Goal: Information Seeking & Learning: Check status

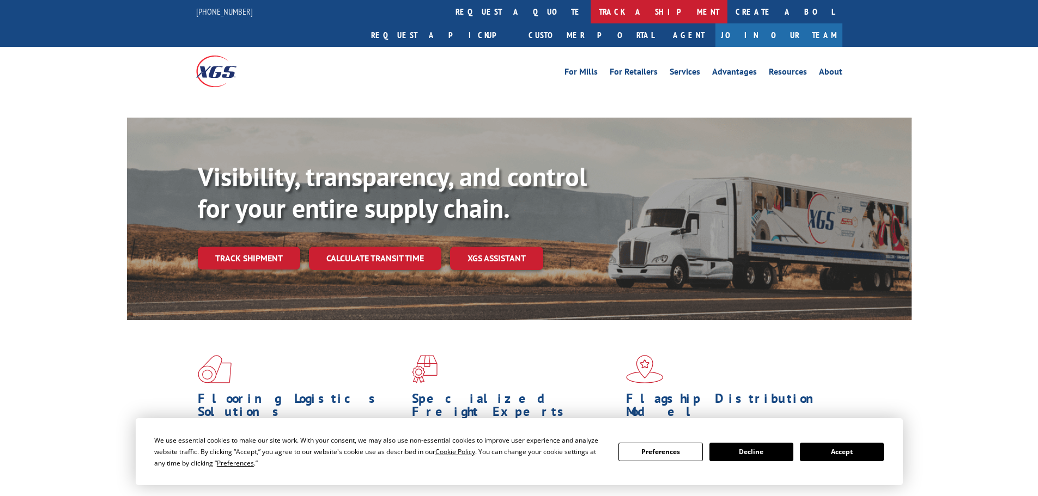
click at [591, 5] on link "track a shipment" at bounding box center [659, 11] width 137 height 23
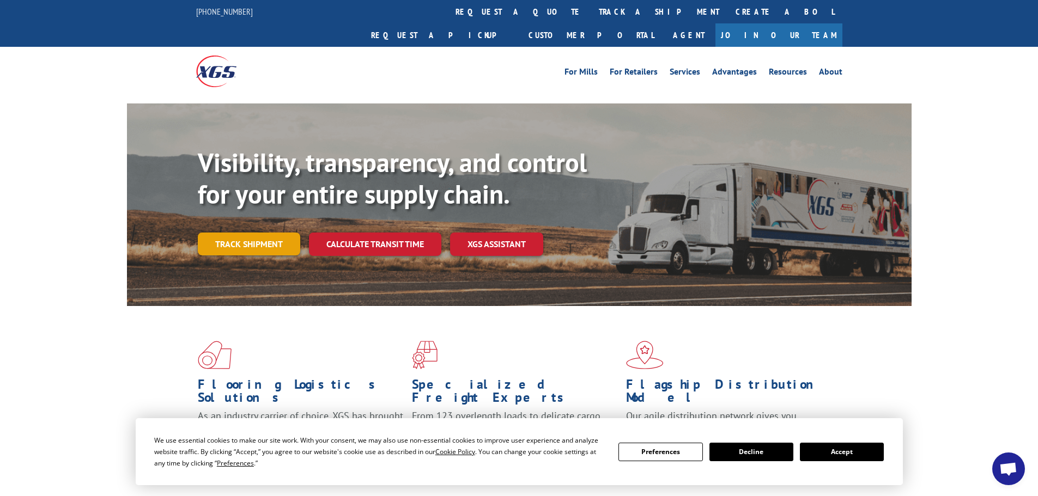
click at [255, 233] on link "Track shipment" at bounding box center [249, 244] width 102 height 23
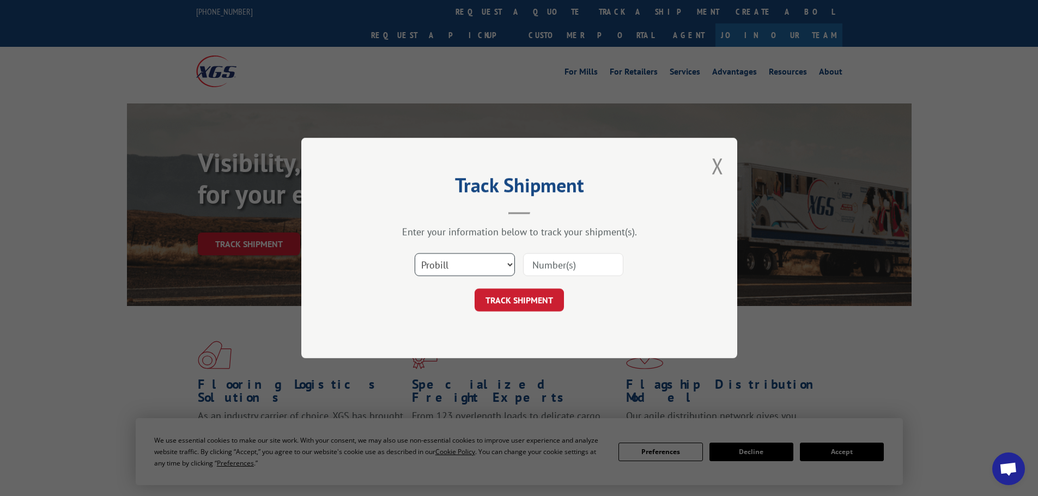
click at [500, 270] on select "Select category... Probill BOL PO" at bounding box center [465, 264] width 100 height 23
select select "po"
click at [415, 253] on select "Select category... Probill BOL PO" at bounding box center [465, 264] width 100 height 23
click at [555, 262] on input at bounding box center [573, 264] width 100 height 23
paste input "59535467"
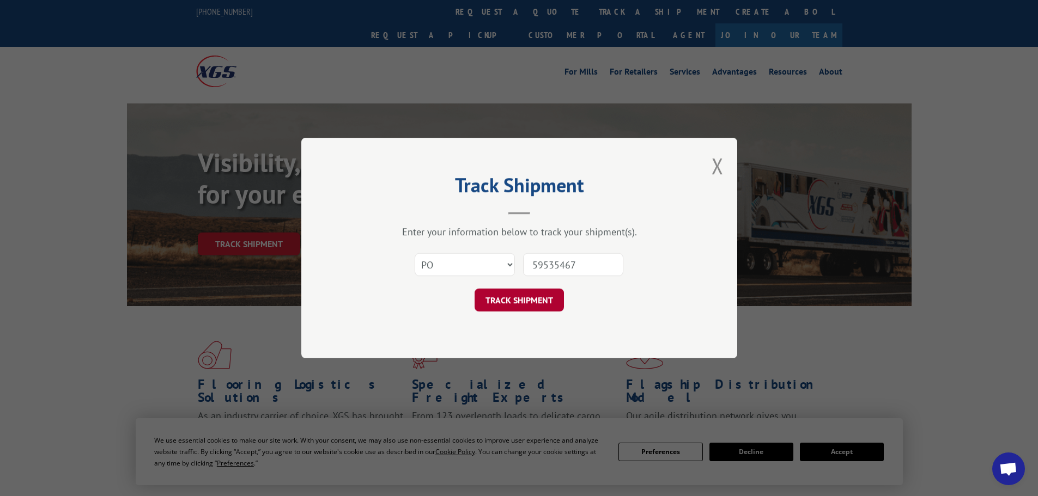
type input "59535467"
click at [555, 299] on button "TRACK SHIPMENT" at bounding box center [519, 300] width 89 height 23
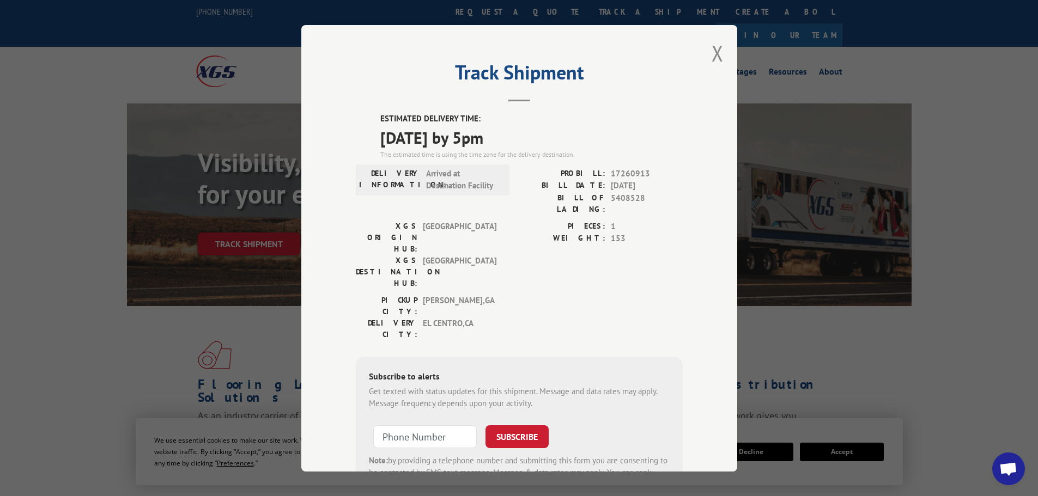
drag, startPoint x: 367, startPoint y: 117, endPoint x: 527, endPoint y: 148, distance: 163.2
click at [527, 148] on div "ESTIMATED DELIVERY TIME: [DATE] by 5pm The estimated time is using the time zon…" at bounding box center [519, 309] width 327 height 392
copy div "ESTIMATED DELIVERY TIME: [DATE] by 5pm"
